Goal: Task Accomplishment & Management: Manage account settings

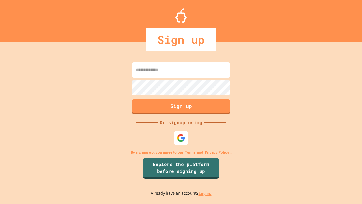
click at [205, 193] on link "Log in." at bounding box center [205, 193] width 13 height 6
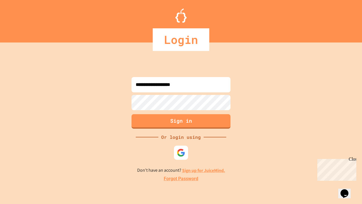
type input "**********"
